Goal: Task Accomplishment & Management: Manage account settings

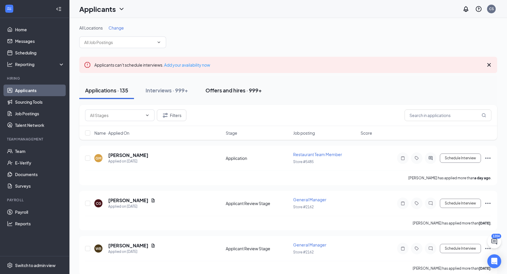
drag, startPoint x: 246, startPoint y: 85, endPoint x: 259, endPoint y: 98, distance: 18.6
click at [246, 86] on button "Offers and hires · 999+" at bounding box center [233, 90] width 68 height 17
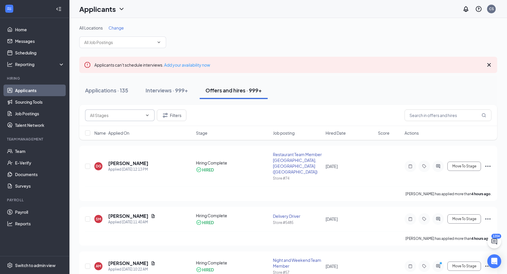
click at [139, 117] on input "text" at bounding box center [116, 115] width 53 height 6
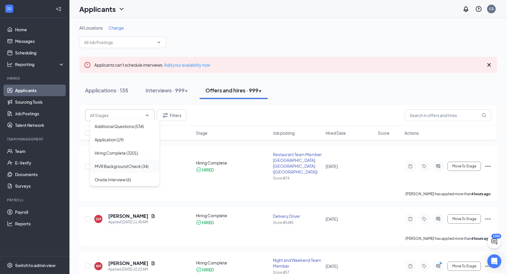
click at [136, 167] on div "MVR Background Check (34)" at bounding box center [122, 166] width 54 height 6
type input "MVR Background Check (34)"
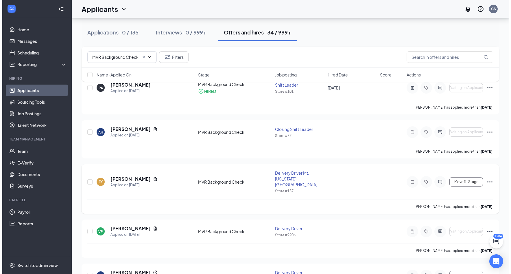
scroll to position [260, 0]
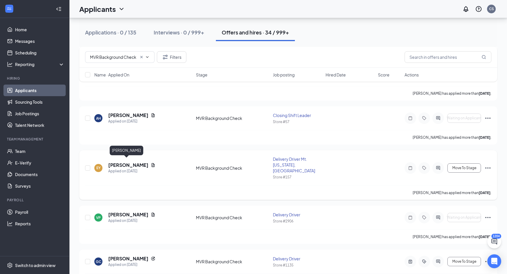
click at [120, 162] on h5 "[PERSON_NAME]" at bounding box center [128, 165] width 40 height 6
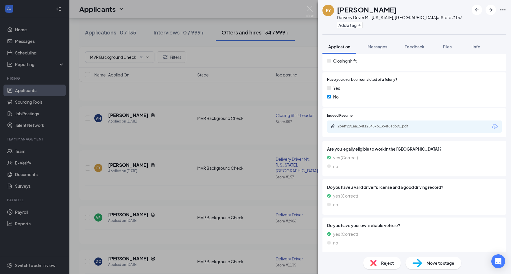
scroll to position [243, 0]
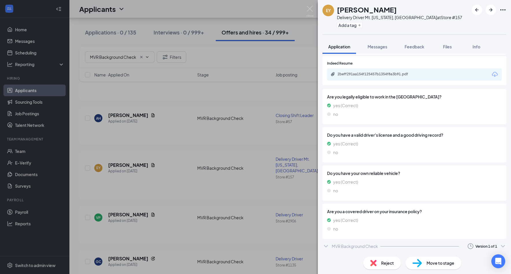
click at [358, 248] on div "MVR Background Check" at bounding box center [355, 246] width 46 height 6
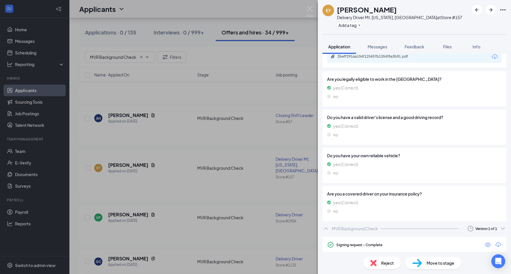
scroll to position [278, 0]
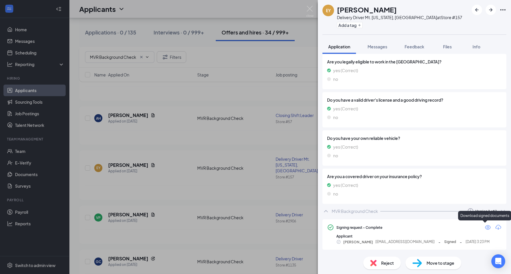
click at [495, 226] on icon "Download" at bounding box center [498, 226] width 7 height 7
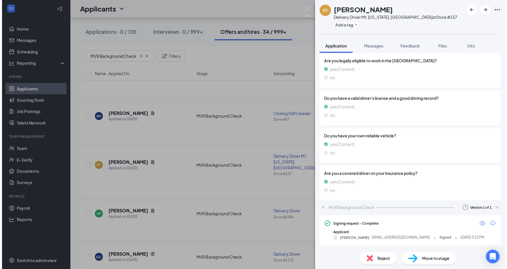
scroll to position [276, 0]
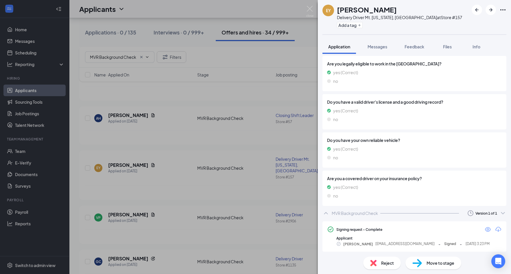
click at [212, 131] on div "EY [PERSON_NAME] Delivery Driver Mt. [US_STATE], [GEOGRAPHIC_DATA] at Store #15…" at bounding box center [255, 137] width 511 height 274
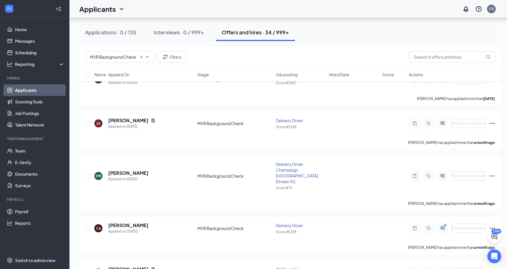
scroll to position [781, 0]
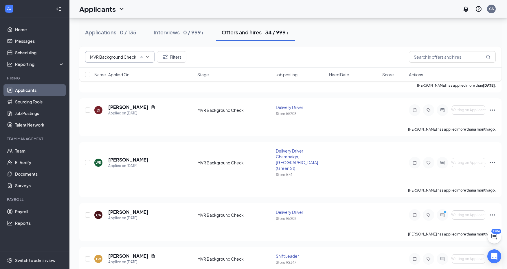
click at [141, 56] on icon "Cross" at bounding box center [141, 57] width 5 height 5
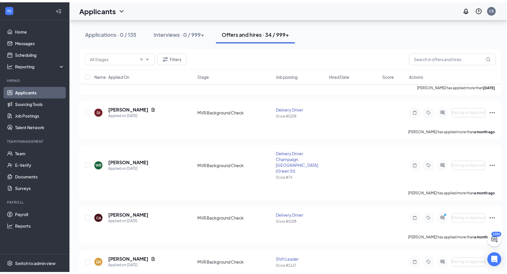
scroll to position [0, 0]
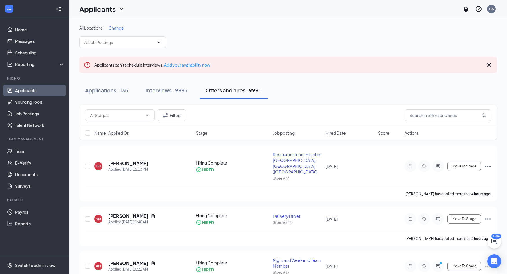
click at [336, 130] on span "Hired Date" at bounding box center [335, 133] width 20 height 6
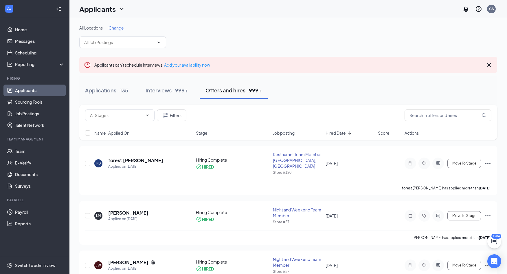
scroll to position [29, 0]
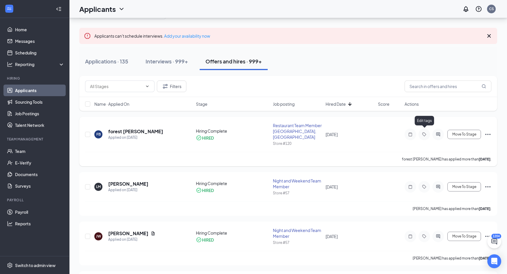
click at [426, 132] on icon "Tag" at bounding box center [423, 134] width 7 height 5
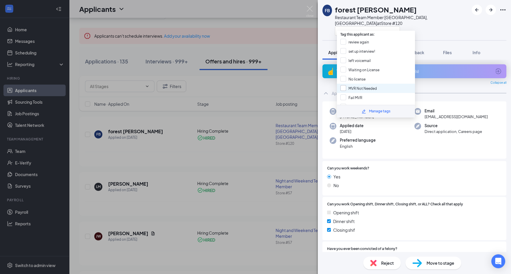
click at [362, 88] on input "MVR Not Needed" at bounding box center [358, 88] width 36 height 6
checkbox input "true"
click at [258, 172] on div "FB forest [PERSON_NAME] Restaurant Team Member Salem, IN at Store #120 Applicat…" at bounding box center [255, 137] width 511 height 274
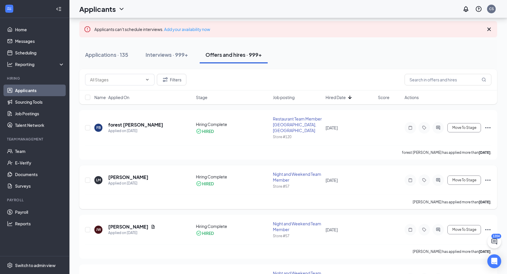
scroll to position [58, 0]
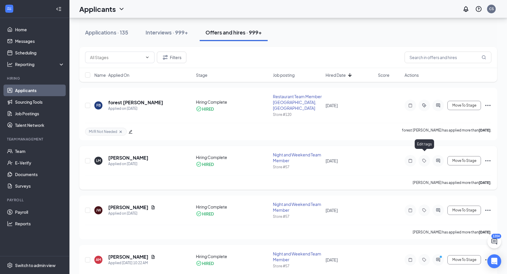
click at [424, 158] on icon "Tag" at bounding box center [423, 160] width 7 height 5
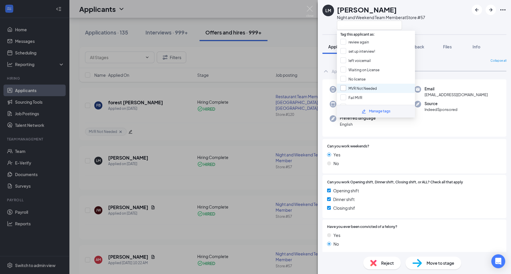
click at [361, 86] on input "MVR Not Needed" at bounding box center [358, 88] width 36 height 6
checkbox input "true"
click at [252, 155] on div "LM [PERSON_NAME] Night and Weekend Team Member at Store #57 Application Message…" at bounding box center [255, 137] width 511 height 274
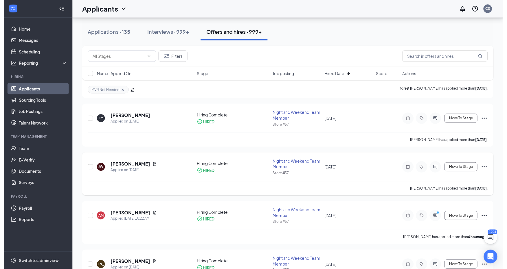
scroll to position [116, 0]
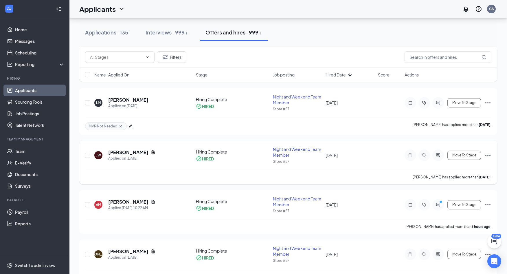
click at [425, 153] on icon "Tag" at bounding box center [424, 155] width 4 height 4
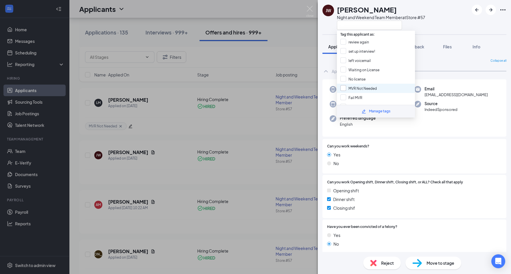
click at [360, 87] on input "MVR Not Needed" at bounding box center [358, 88] width 36 height 6
checkbox input "true"
click at [267, 158] on div "[PERSON_NAME] [PERSON_NAME] Night and Weekend Team Member at Store #57 Applicat…" at bounding box center [255, 137] width 511 height 274
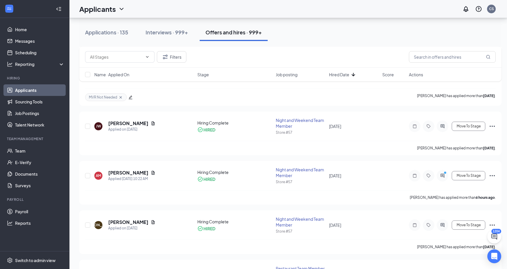
scroll to position [145, 0]
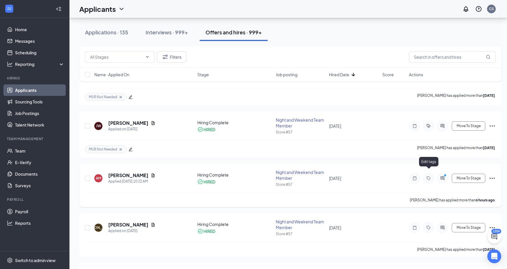
click at [429, 176] on icon "Tag" at bounding box center [428, 178] width 4 height 4
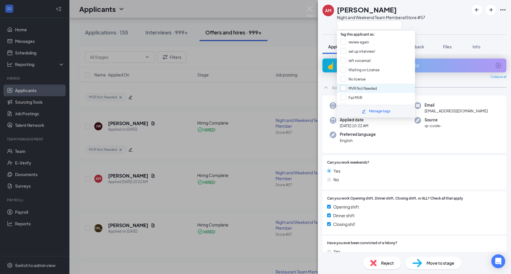
click at [359, 88] on input "MVR Not Needed" at bounding box center [358, 88] width 36 height 6
checkbox input "true"
click at [226, 169] on div "AM [PERSON_NAME] Night and Weekend Team Member at Store #57 Application Message…" at bounding box center [255, 137] width 511 height 274
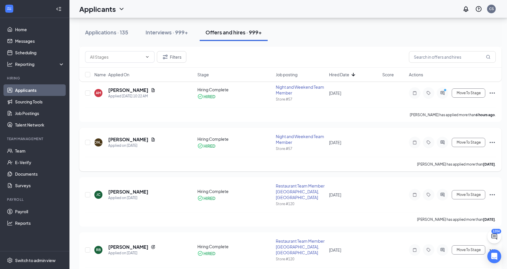
scroll to position [231, 0]
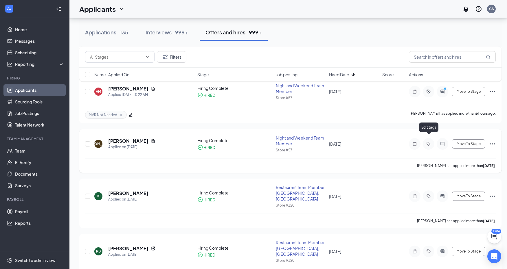
click at [428, 142] on icon "Tag" at bounding box center [428, 144] width 7 height 5
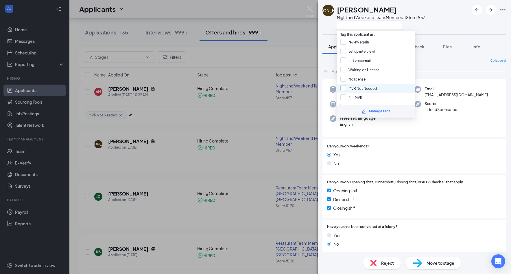
click at [362, 88] on input "MVR Not Needed" at bounding box center [358, 88] width 36 height 6
checkbox input "true"
click at [268, 132] on div "[PERSON_NAME] Night and Weekend Team Member at Store #57 Application Messages F…" at bounding box center [255, 137] width 511 height 274
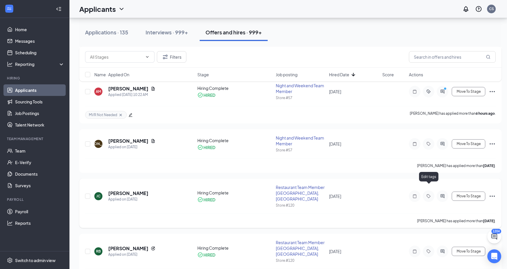
click at [426, 191] on div at bounding box center [428, 197] width 12 height 12
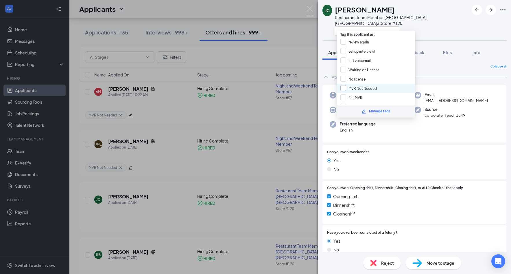
click at [360, 88] on input "MVR Not Needed" at bounding box center [358, 88] width 36 height 6
checkbox input "true"
click at [273, 140] on div "[PERSON_NAME] Jayden [PERSON_NAME] Restaurant Team Member Salem, IN at Store #1…" at bounding box center [255, 137] width 511 height 274
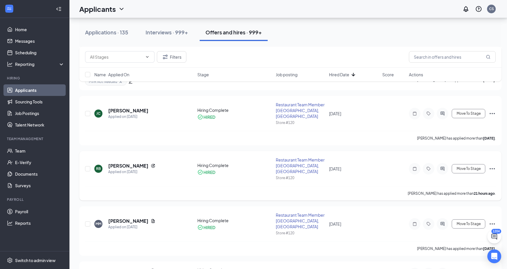
scroll to position [318, 0]
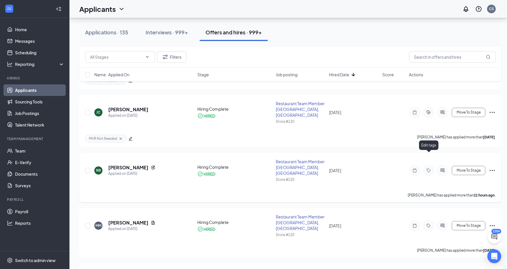
click at [428, 168] on icon "Tag" at bounding box center [428, 170] width 7 height 5
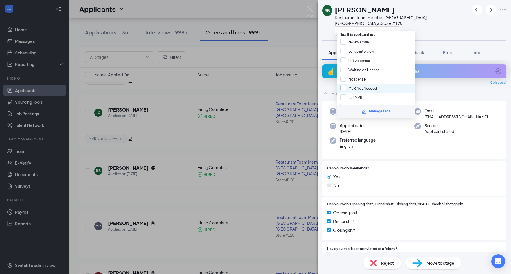
click at [366, 86] on input "MVR Not Needed" at bounding box center [358, 88] width 36 height 6
checkbox input "true"
click at [248, 149] on div "RB [PERSON_NAME] Restaurant Team Member Salem, IN at Store #120 Application Mes…" at bounding box center [255, 137] width 511 height 274
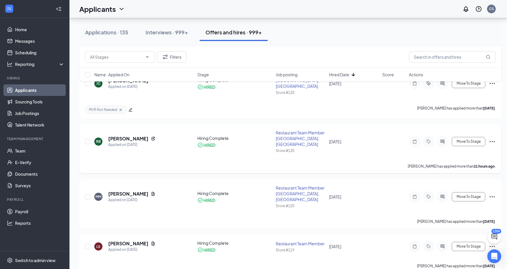
scroll to position [376, 0]
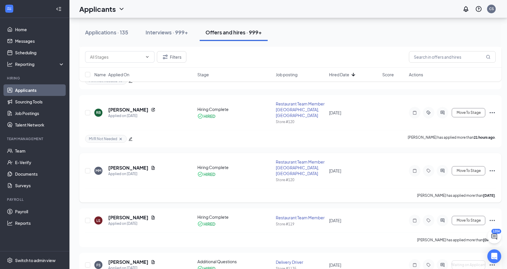
click at [425, 165] on div at bounding box center [428, 171] width 12 height 12
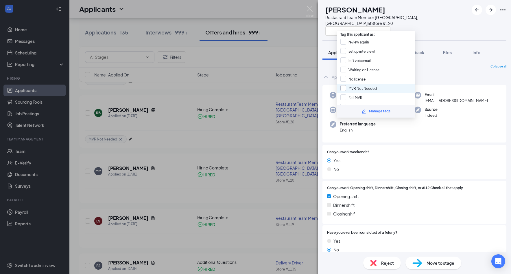
click at [363, 86] on input "MVR Not Needed" at bounding box center [358, 88] width 36 height 6
checkbox input "true"
click at [256, 154] on div "MM [PERSON_NAME] Restaurant Team Member Salem, IN at Store #120 Application Mes…" at bounding box center [255, 137] width 511 height 274
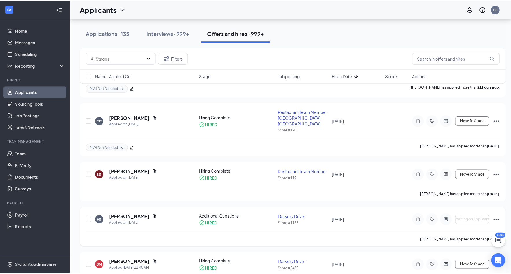
scroll to position [434, 0]
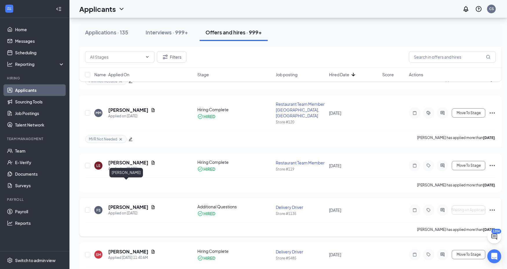
click at [120, 204] on h5 "[PERSON_NAME]" at bounding box center [128, 207] width 40 height 6
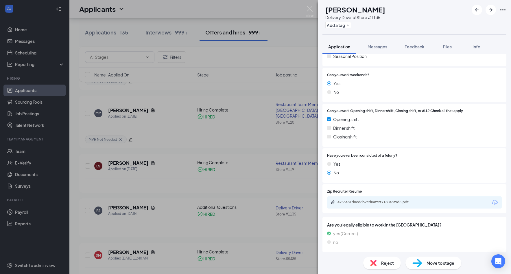
scroll to position [255, 0]
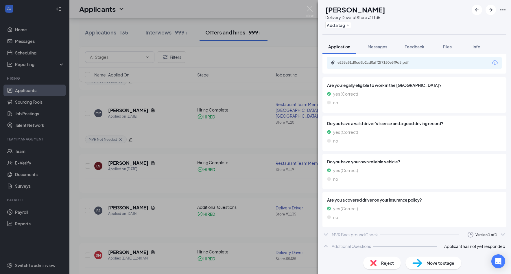
click at [359, 232] on div "MVR Background Check" at bounding box center [355, 234] width 46 height 6
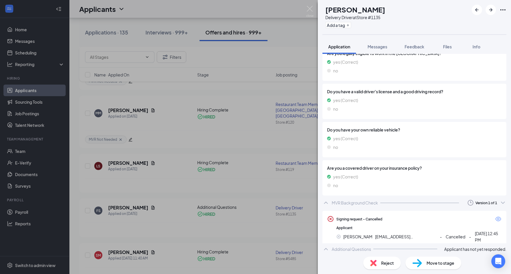
scroll to position [289, 0]
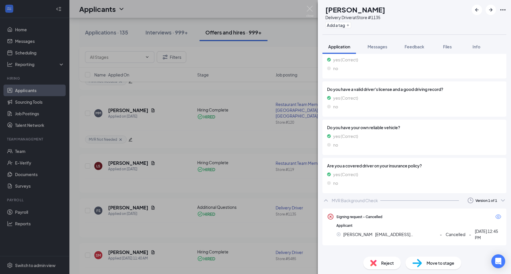
click at [422, 264] on div "Move to stage" at bounding box center [433, 262] width 56 height 13
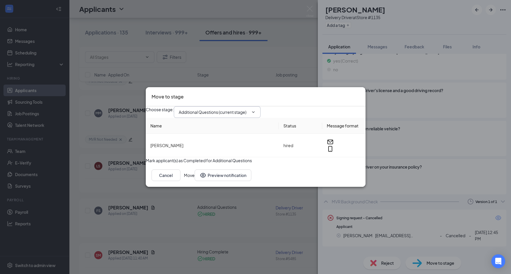
click at [253, 112] on span "Additional Questions (current stage)" at bounding box center [217, 112] width 87 height 12
click at [222, 109] on input "Additional Questions (current stage)" at bounding box center [214, 112] width 70 height 6
click at [218, 136] on div "MVR Background Check" at bounding box center [211, 139] width 46 height 6
type input "MVR Background Check"
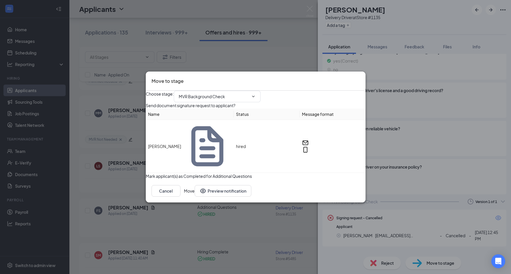
click at [195, 192] on button "Move" at bounding box center [189, 191] width 11 height 12
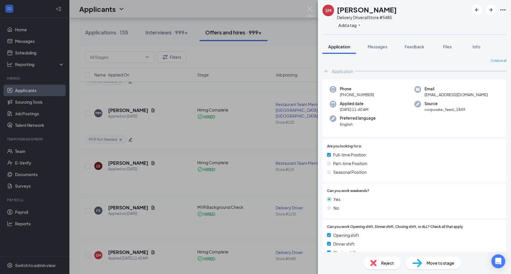
click at [272, 198] on div "SM [PERSON_NAME] Delivery Driver at Store #5485 Add a tag Application Messages …" at bounding box center [255, 137] width 511 height 274
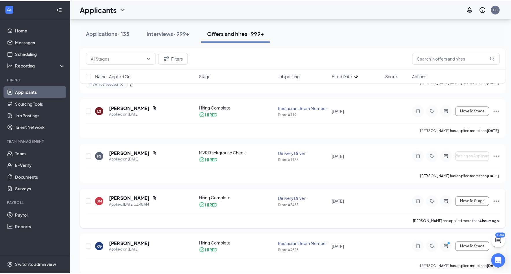
scroll to position [492, 0]
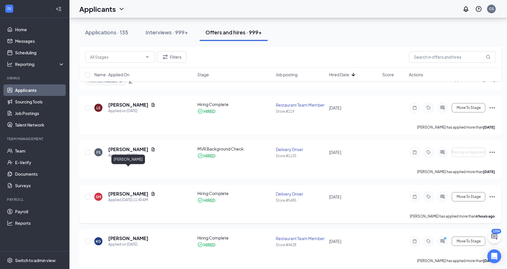
click at [128, 191] on h5 "[PERSON_NAME]" at bounding box center [128, 194] width 40 height 6
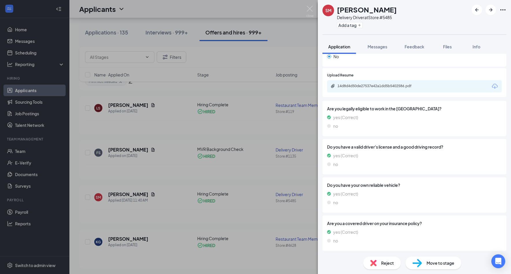
scroll to position [232, 0]
click at [426, 260] on div "Move to stage" at bounding box center [433, 262] width 56 height 13
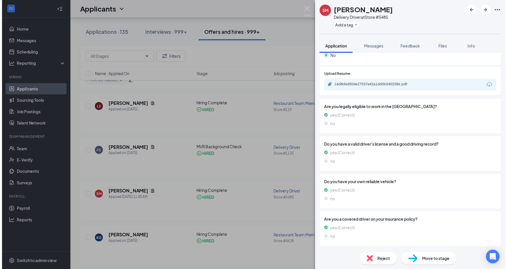
scroll to position [230, 0]
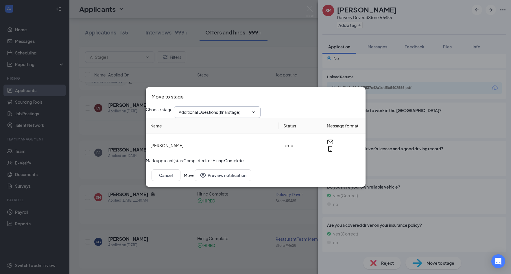
click at [243, 109] on input "Additional Questions (final stage)" at bounding box center [214, 112] width 70 height 6
click at [234, 136] on div "MVR Background Check" at bounding box center [211, 139] width 46 height 6
type input "MVR Background Check"
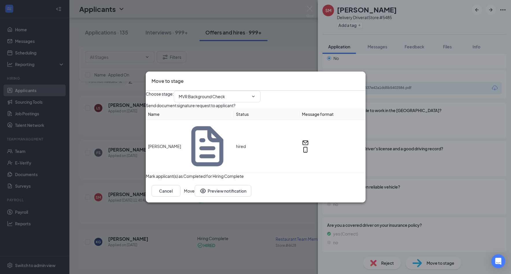
click at [195, 187] on button "Move" at bounding box center [189, 191] width 11 height 12
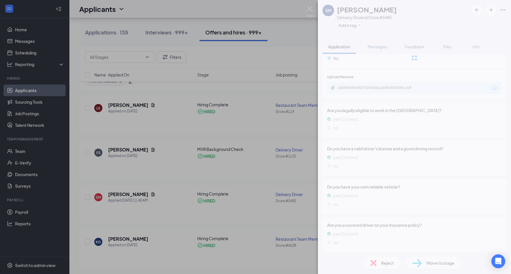
click at [279, 203] on div "SM [PERSON_NAME] Delivery Driver at Store #5485 Add a tag Application Messages …" at bounding box center [255, 137] width 511 height 274
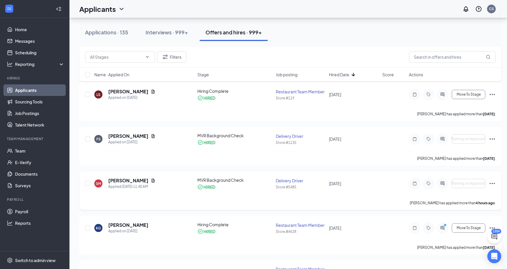
scroll to position [542, 0]
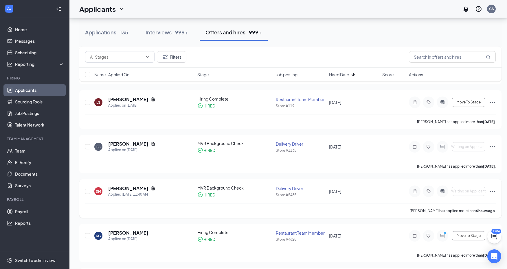
click at [431, 186] on div at bounding box center [428, 192] width 12 height 12
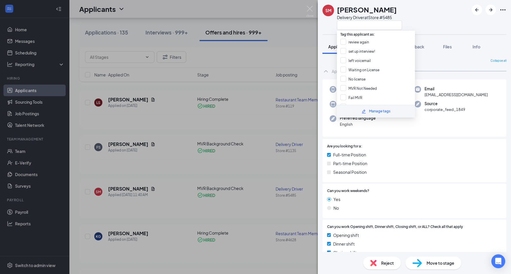
click at [193, 162] on div "SM [PERSON_NAME] Delivery Driver at Store #5485 Application Messages Feedback F…" at bounding box center [255, 137] width 511 height 274
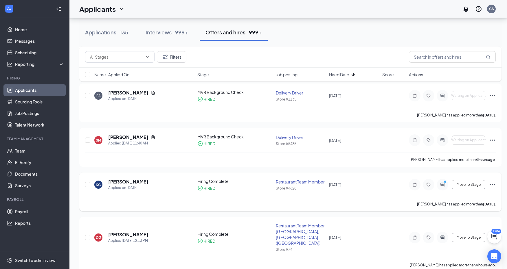
scroll to position [599, 0]
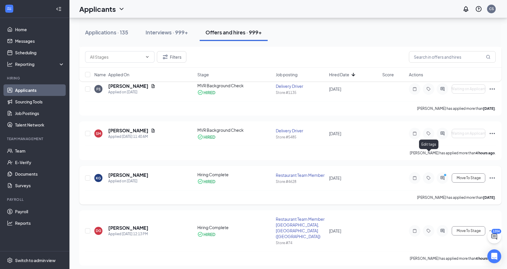
click at [428, 176] on icon "Tag" at bounding box center [428, 178] width 7 height 5
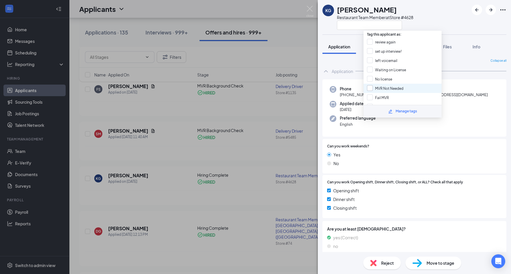
click at [389, 89] on input "MVR Not Needed" at bounding box center [385, 88] width 36 height 6
checkbox input "true"
click at [290, 129] on div "KG [PERSON_NAME] Restaurant Team Member at Store #4628 Application Messages Fee…" at bounding box center [255, 137] width 511 height 274
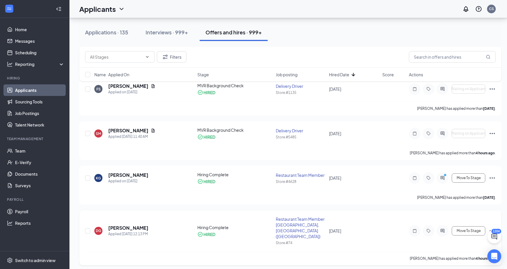
click at [420, 225] on div at bounding box center [428, 231] width 39 height 12
click at [426, 229] on icon "Tag" at bounding box center [428, 231] width 7 height 5
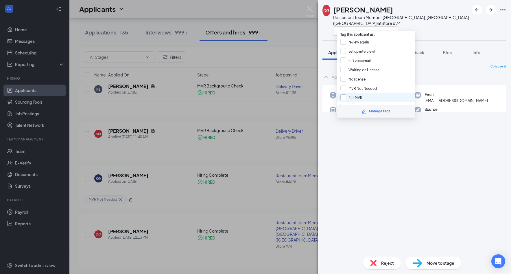
click at [366, 86] on input "MVR Not Needed" at bounding box center [358, 88] width 36 height 6
checkbox input "true"
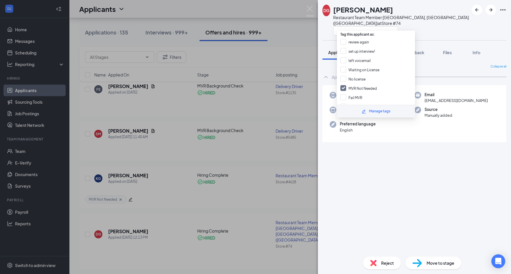
click at [215, 192] on div "[PERSON_NAME] Restaurant Team Member [GEOGRAPHIC_DATA], [GEOGRAPHIC_DATA] (Gree…" at bounding box center [255, 137] width 511 height 274
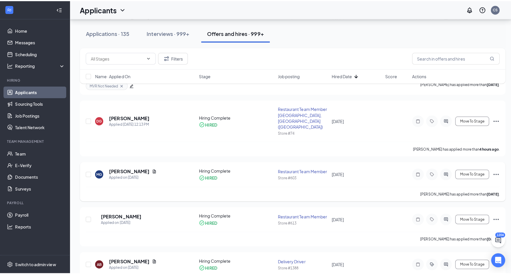
scroll to position [715, 0]
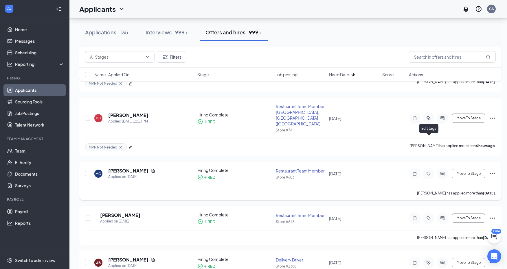
click at [430, 171] on icon "Tag" at bounding box center [428, 173] width 7 height 5
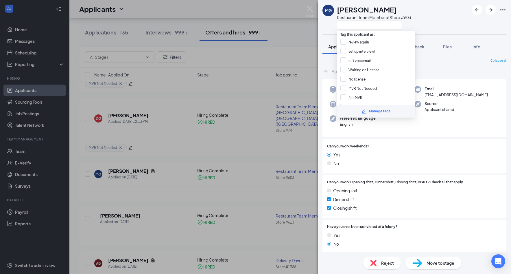
click at [370, 86] on input "MVR Not Needed" at bounding box center [358, 88] width 36 height 6
checkbox input "true"
click at [263, 137] on div "MG [PERSON_NAME] Restaurant Team Member at Store #603 Application Messages Feed…" at bounding box center [255, 137] width 511 height 274
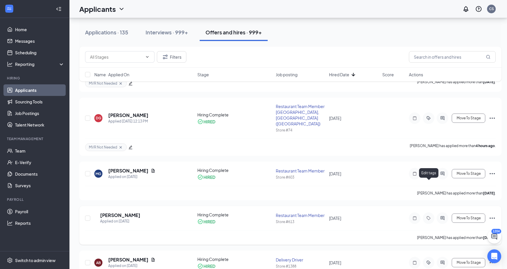
click at [426, 216] on icon "Tag" at bounding box center [428, 218] width 7 height 5
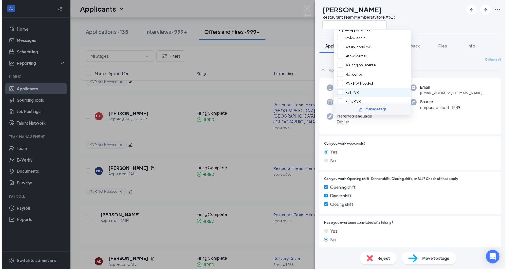
scroll to position [7, 0]
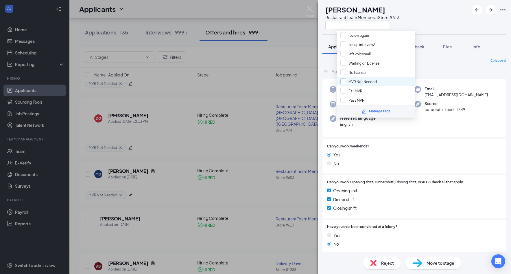
click at [361, 84] on input "MVR Not Needed" at bounding box center [358, 81] width 36 height 6
checkbox input "true"
click at [246, 159] on div "MW [PERSON_NAME] Restaurant Team Member at Store #613 Application Messages Feed…" at bounding box center [255, 137] width 511 height 274
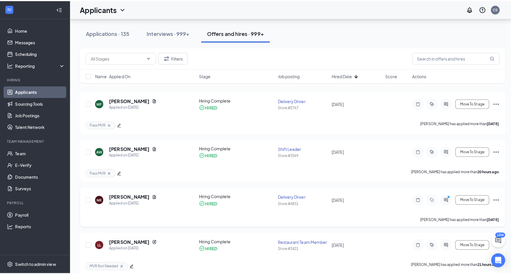
scroll to position [1034, 0]
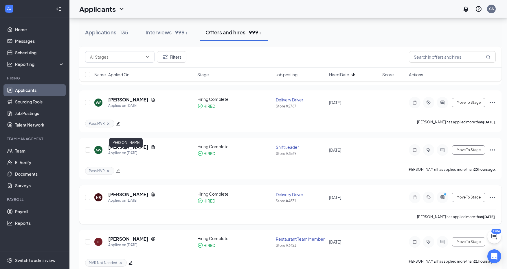
click at [125, 191] on h5 "[PERSON_NAME]" at bounding box center [128, 194] width 40 height 6
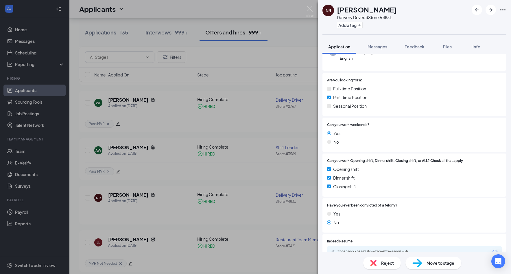
scroll to position [58, 0]
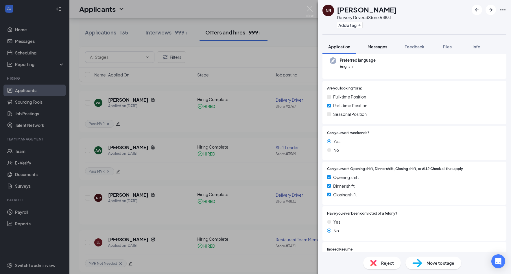
click at [376, 47] on span "Messages" at bounding box center [377, 46] width 20 height 5
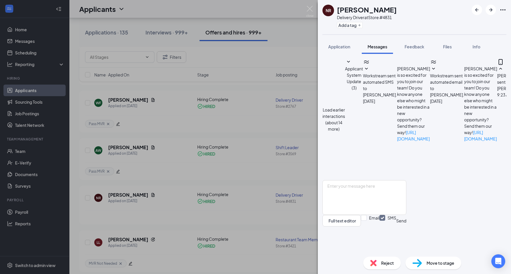
scroll to position [168, 0]
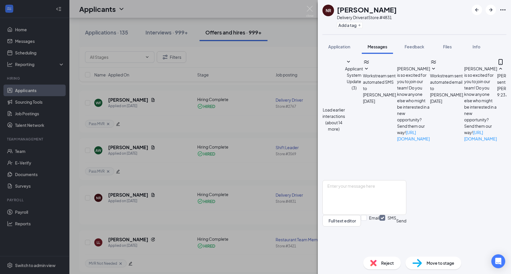
click at [169, 192] on div "NR [PERSON_NAME] Delivery Driver at Store #4831 Add a tag Application Messages …" at bounding box center [255, 137] width 511 height 274
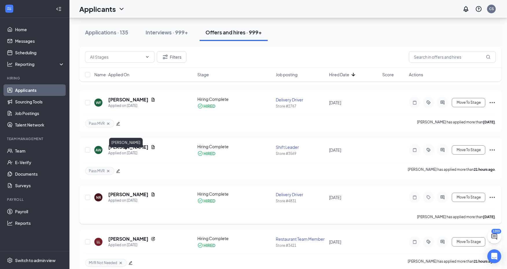
click at [121, 191] on h5 "[PERSON_NAME]" at bounding box center [128, 194] width 40 height 6
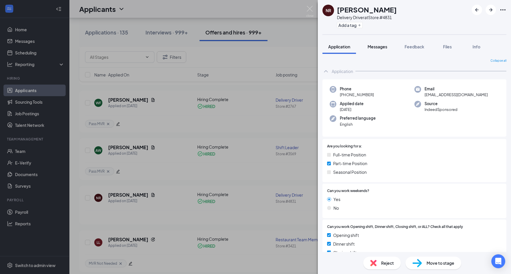
click at [383, 46] on span "Messages" at bounding box center [377, 46] width 20 height 5
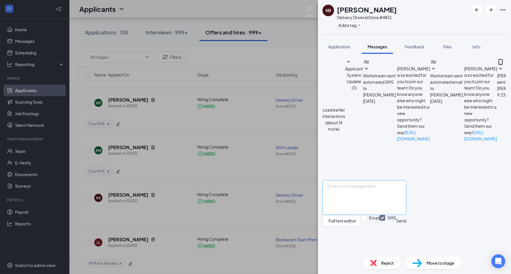
scroll to position [168, 0]
click at [360, 205] on textarea at bounding box center [364, 197] width 84 height 35
type textarea "I need a picture of your license card, not your license plate."
click at [406, 226] on button "Send" at bounding box center [401, 221] width 10 height 12
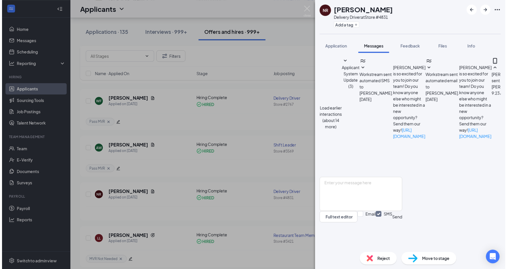
scroll to position [205, 0]
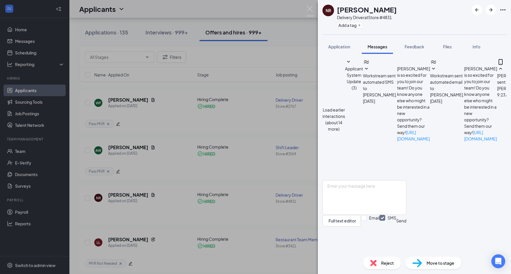
click at [265, 180] on div "NR [PERSON_NAME] Delivery Driver at Store #4831 Add a tag Application Messages …" at bounding box center [255, 137] width 511 height 274
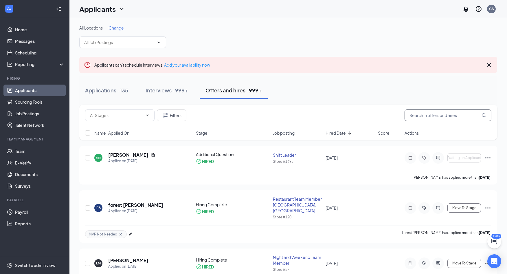
click at [429, 114] on input "text" at bounding box center [447, 115] width 87 height 12
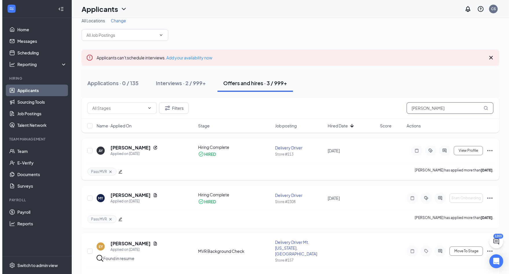
scroll to position [20, 0]
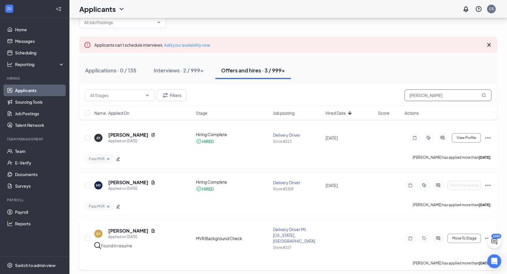
type input "[PERSON_NAME]"
click at [425, 237] on icon "Tag" at bounding box center [424, 238] width 4 height 4
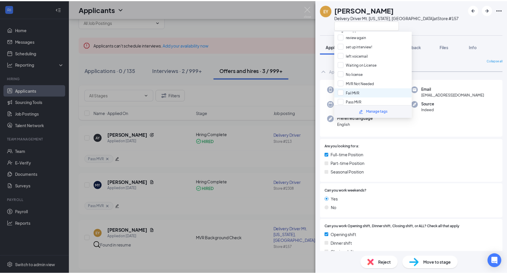
scroll to position [7, 0]
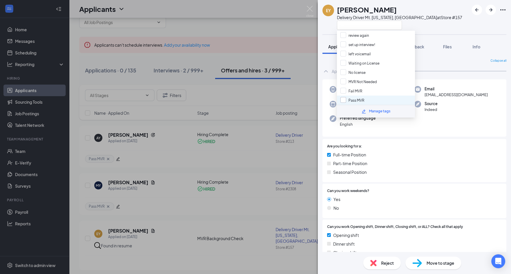
click at [363, 97] on input "Pass MVR" at bounding box center [352, 100] width 24 height 6
checkbox input "true"
click at [254, 213] on div "EY [PERSON_NAME] Delivery Driver Mt. [US_STATE], [GEOGRAPHIC_DATA] at Store #15…" at bounding box center [255, 137] width 511 height 274
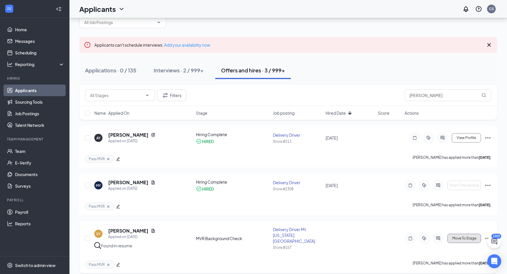
click at [452, 236] on span "Move To Stage" at bounding box center [464, 238] width 24 height 4
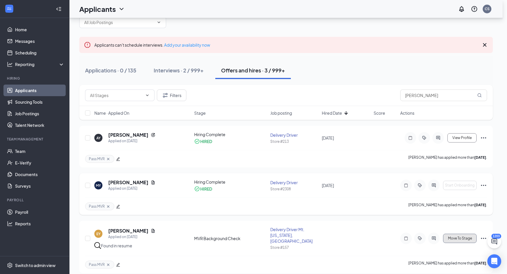
type input "Hiring Complete (next stage)"
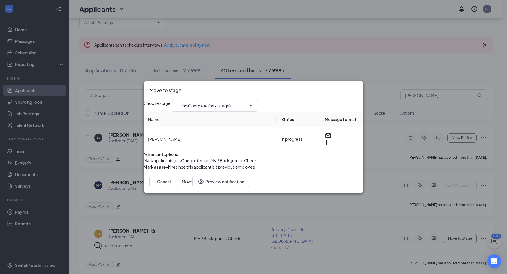
click at [192, 187] on button "Move" at bounding box center [187, 181] width 11 height 12
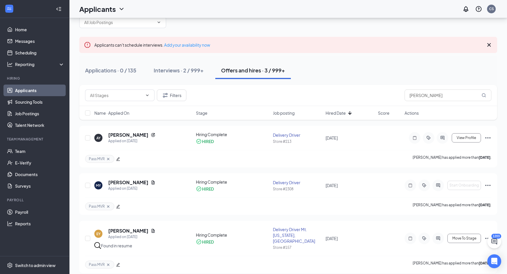
click at [490, 45] on icon "Cross" at bounding box center [488, 44] width 7 height 7
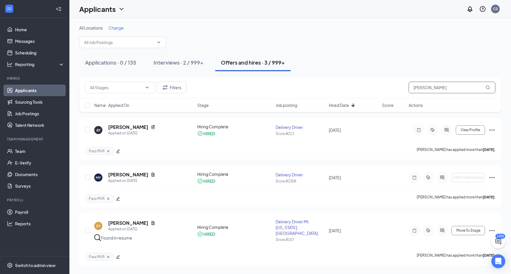
drag, startPoint x: 433, startPoint y: 89, endPoint x: 399, endPoint y: 77, distance: 35.8
click at [398, 86] on div "Additional Questions (535) Application (19) Hiring Complete (3201) MVR Backgrou…" at bounding box center [290, 88] width 410 height 12
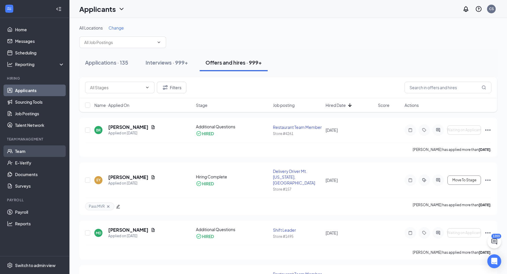
click at [26, 146] on link "Team" at bounding box center [39, 151] width 49 height 12
